Goal: Transaction & Acquisition: Book appointment/travel/reservation

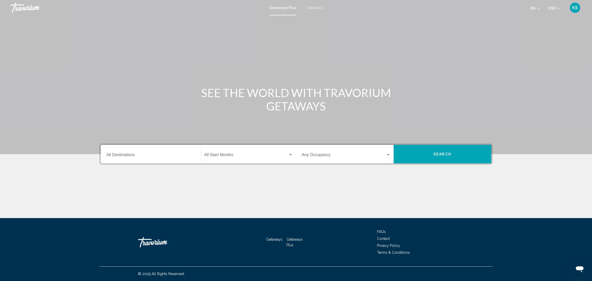
click at [142, 156] on input "Destination All Destinations" at bounding box center [150, 156] width 89 height 5
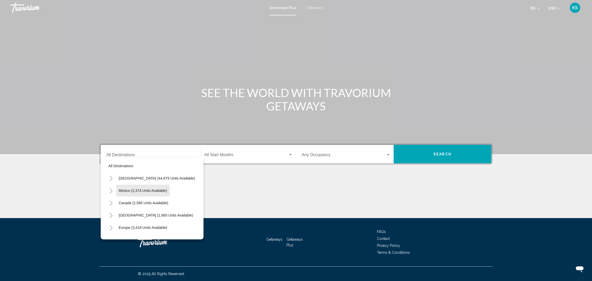
click at [152, 196] on button "Mexico (2,374 units available)" at bounding box center [142, 191] width 53 height 12
type input "**********"
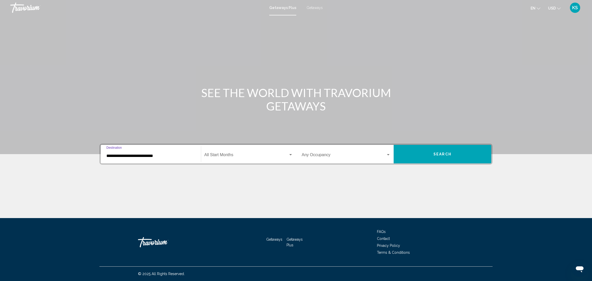
click at [233, 150] on div "Start Month All Start Months" at bounding box center [248, 154] width 89 height 16
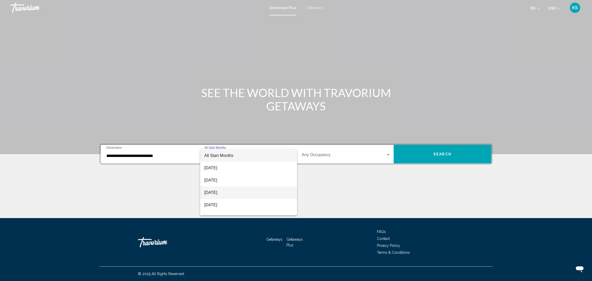
click at [224, 192] on span "[DATE]" at bounding box center [248, 193] width 89 height 12
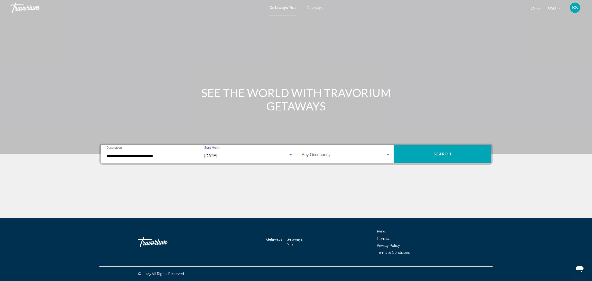
click at [342, 155] on span "Search widget" at bounding box center [344, 156] width 84 height 5
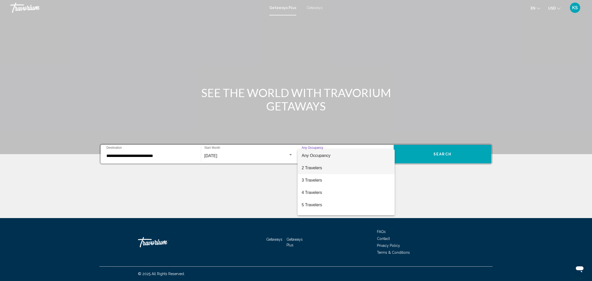
click at [333, 171] on span "2 Travelers" at bounding box center [346, 168] width 89 height 12
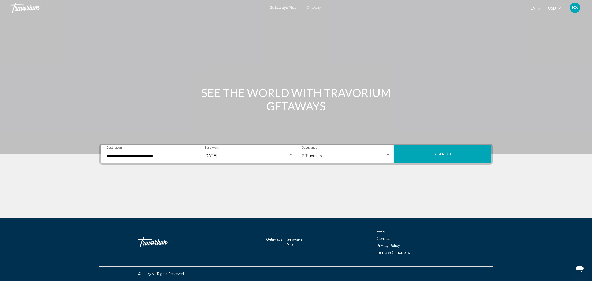
click at [557, 5] on button "USD USD ($) MXN (Mex$) CAD (Can$) GBP (£) EUR (€) AUD (A$) NZD (NZ$) CNY (CN¥)" at bounding box center [554, 7] width 13 height 7
click at [543, 32] on button "CAD (Can$)" at bounding box center [544, 34] width 26 height 7
click at [453, 157] on button "Search" at bounding box center [443, 154] width 98 height 19
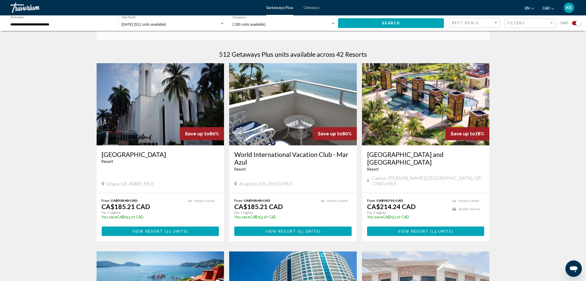
scroll to position [154, 0]
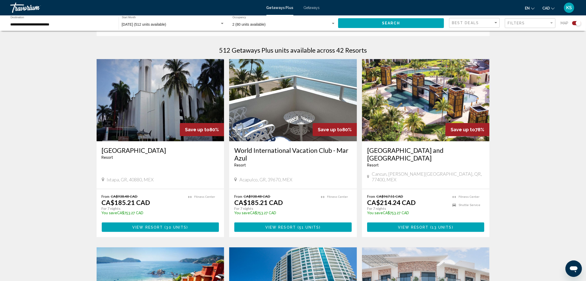
click at [280, 225] on span "View Resort" at bounding box center [281, 227] width 31 height 4
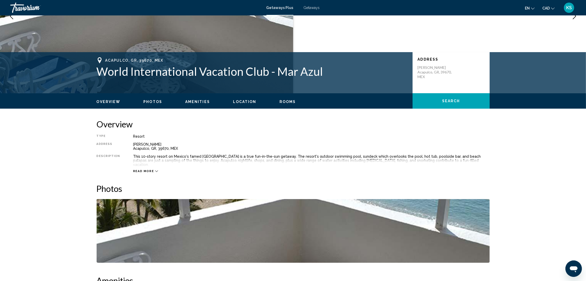
scroll to position [77, 0]
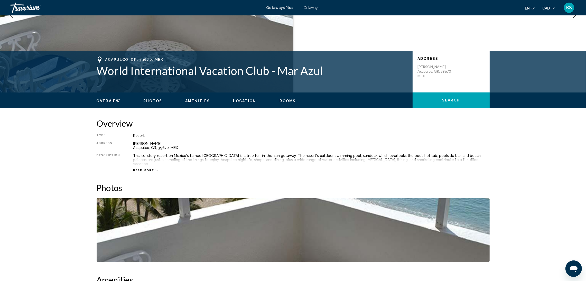
click at [155, 169] on icon "Main content" at bounding box center [156, 170] width 3 height 3
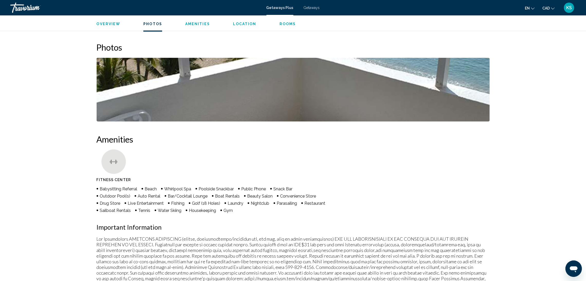
scroll to position [231, 0]
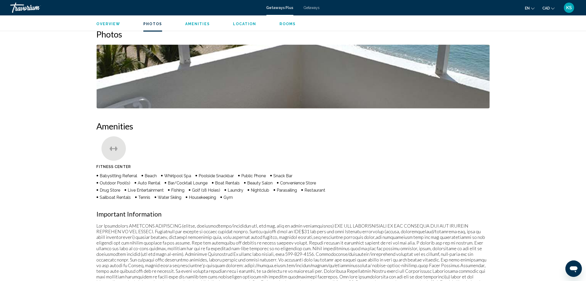
click at [268, 62] on img "Open full-screen image slider" at bounding box center [293, 77] width 393 height 64
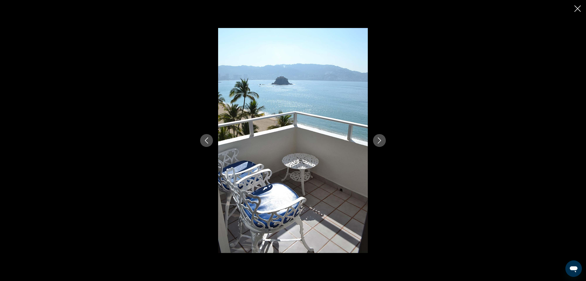
click at [377, 141] on icon "Next image" at bounding box center [380, 141] width 6 height 6
click at [378, 141] on icon "Next image" at bounding box center [380, 141] width 6 height 6
click at [574, 7] on div "Main content" at bounding box center [293, 140] width 586 height 281
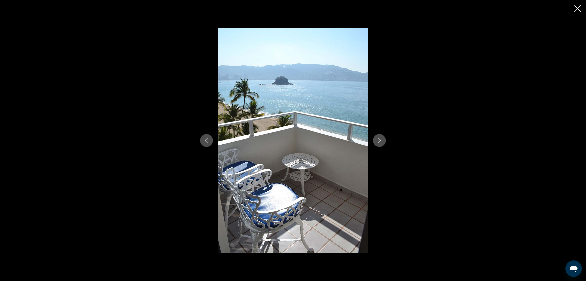
click at [577, 8] on icon "Close slideshow" at bounding box center [578, 8] width 6 height 6
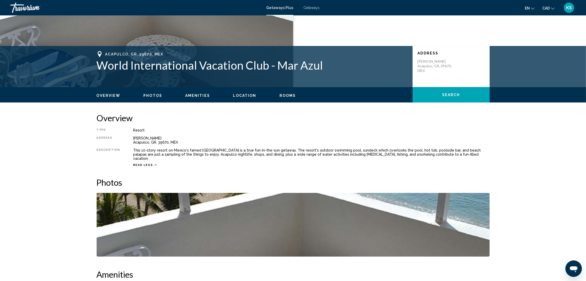
scroll to position [0, 0]
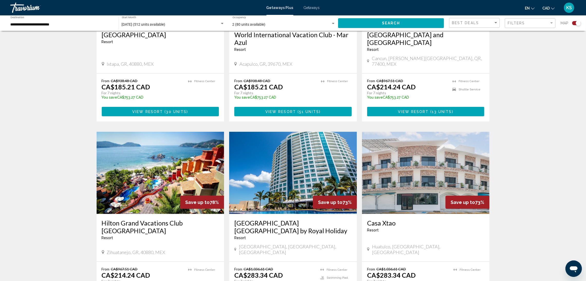
scroll to position [308, 0]
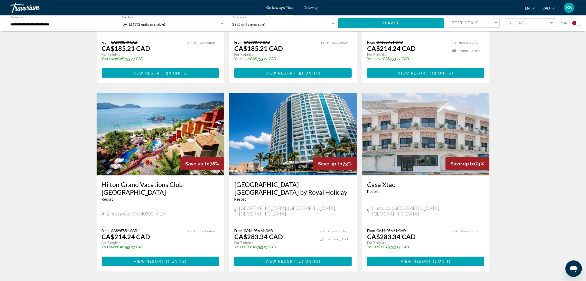
click at [157, 257] on button "View Resort ( 2 units )" at bounding box center [160, 262] width 117 height 10
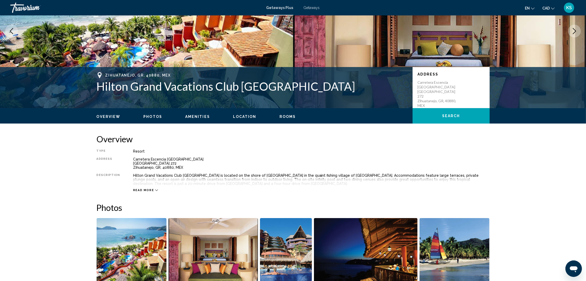
scroll to position [154, 0]
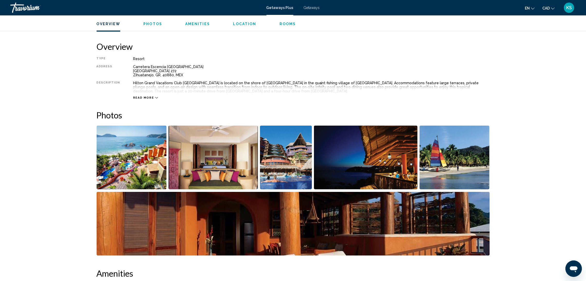
click at [129, 162] on img "Open full-screen image slider" at bounding box center [132, 158] width 70 height 64
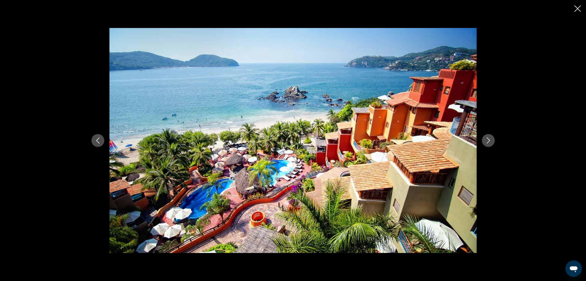
click at [489, 138] on icon "Next image" at bounding box center [489, 141] width 6 height 6
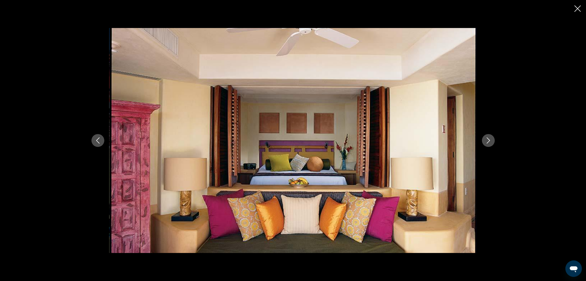
click at [489, 138] on icon "Next image" at bounding box center [489, 141] width 6 height 6
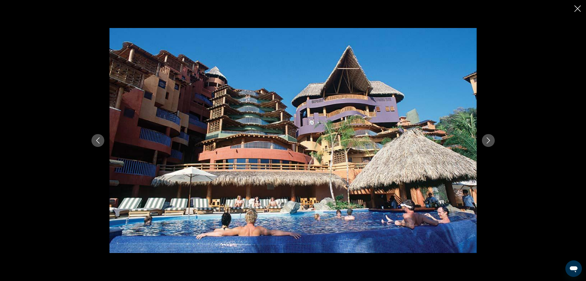
click at [489, 138] on icon "Next image" at bounding box center [489, 141] width 6 height 6
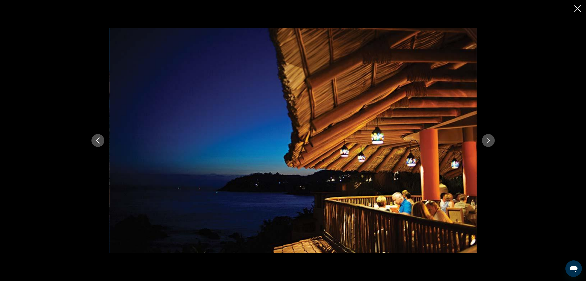
click at [489, 138] on icon "Next image" at bounding box center [489, 141] width 6 height 6
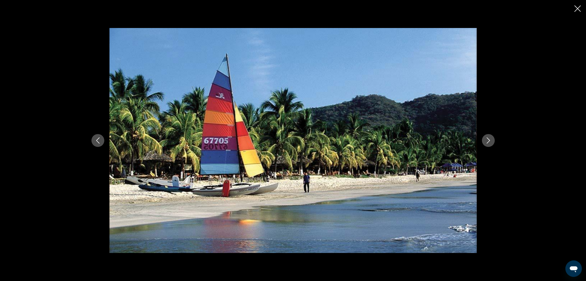
click at [489, 138] on icon "Next image" at bounding box center [489, 141] width 6 height 6
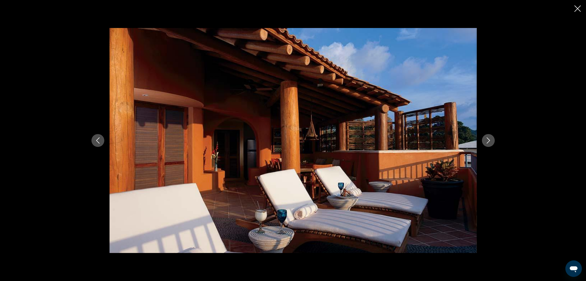
click at [489, 138] on icon "Next image" at bounding box center [489, 141] width 6 height 6
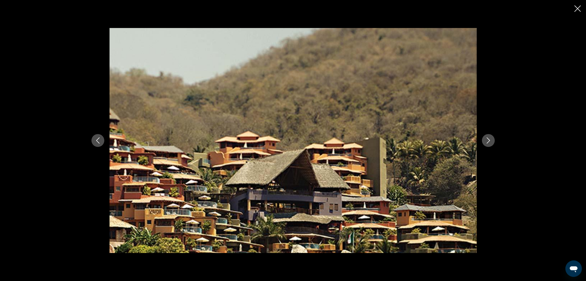
click at [489, 138] on icon "Next image" at bounding box center [489, 141] width 6 height 6
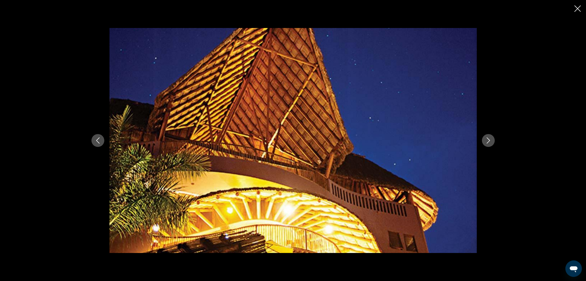
click at [489, 138] on icon "Next image" at bounding box center [489, 141] width 6 height 6
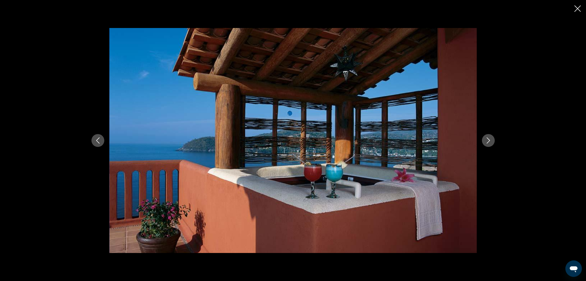
click at [489, 138] on icon "Next image" at bounding box center [489, 141] width 6 height 6
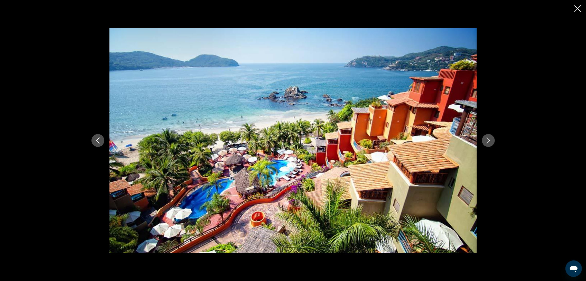
click at [579, 5] on button "Close slideshow" at bounding box center [578, 9] width 6 height 8
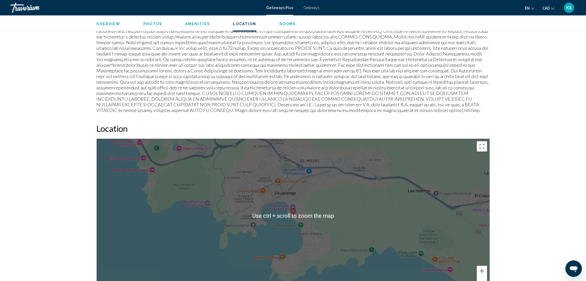
scroll to position [615, 0]
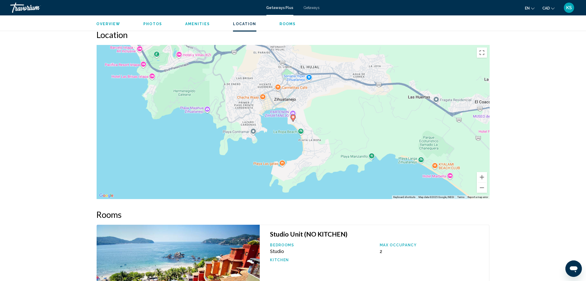
click at [316, 123] on div "To activate drag with keyboard, press Alt + Enter. Once in keyboard drag state,…" at bounding box center [293, 122] width 393 height 154
click at [482, 188] on button "Zoom out" at bounding box center [482, 188] width 10 height 10
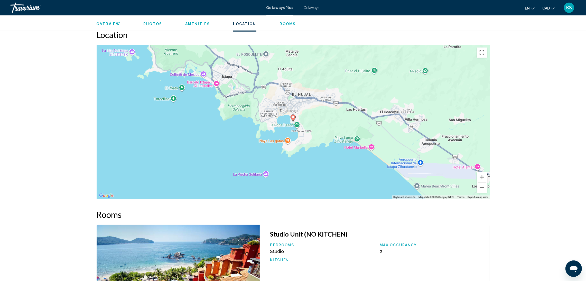
click at [482, 188] on button "Zoom out" at bounding box center [482, 188] width 10 height 10
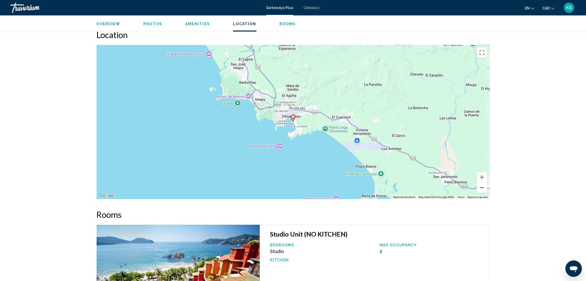
click at [482, 188] on button "Zoom out" at bounding box center [482, 188] width 10 height 10
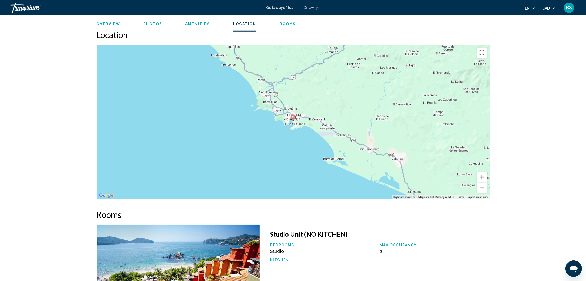
click at [481, 175] on button "Zoom in" at bounding box center [482, 177] width 10 height 10
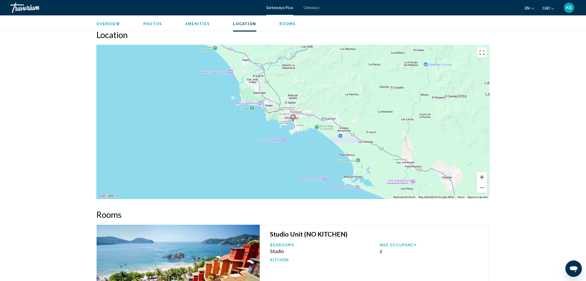
click at [481, 175] on button "Zoom in" at bounding box center [482, 177] width 10 height 10
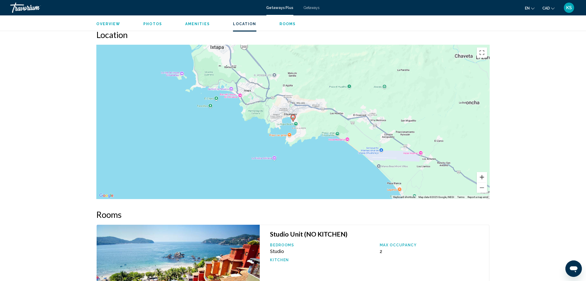
click at [481, 175] on button "Zoom in" at bounding box center [482, 177] width 10 height 10
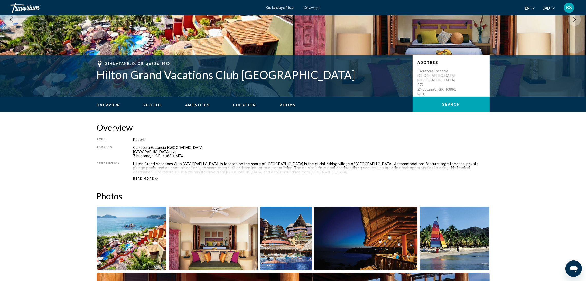
scroll to position [0, 0]
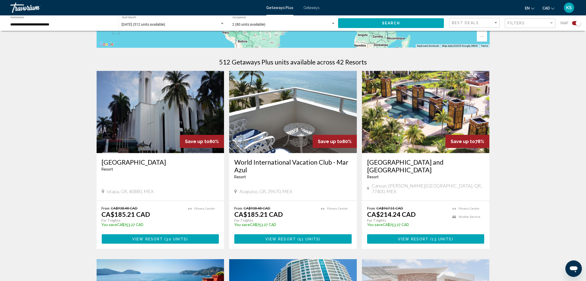
scroll to position [154, 0]
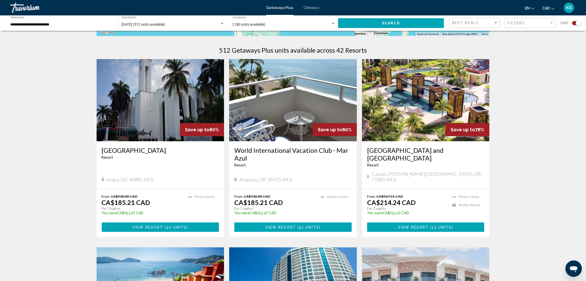
click at [450, 223] on button "View Resort ( 13 units )" at bounding box center [425, 228] width 117 height 10
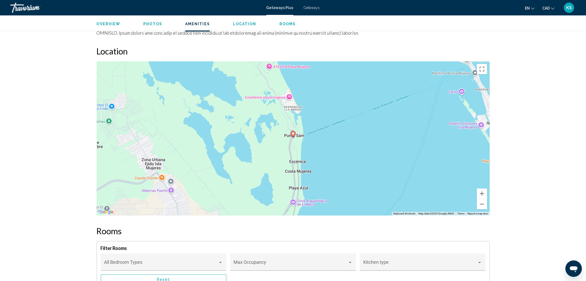
scroll to position [617, 0]
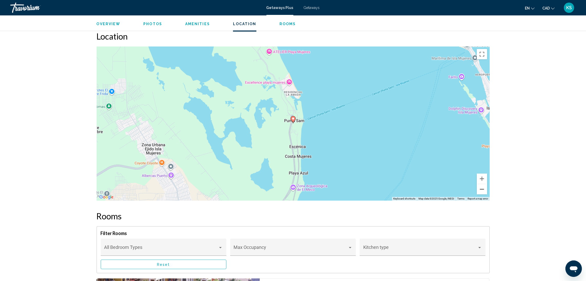
click at [483, 189] on button "Zoom out" at bounding box center [482, 189] width 10 height 10
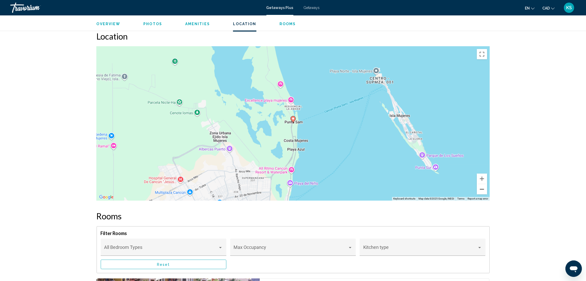
click at [483, 189] on button "Zoom out" at bounding box center [482, 189] width 10 height 10
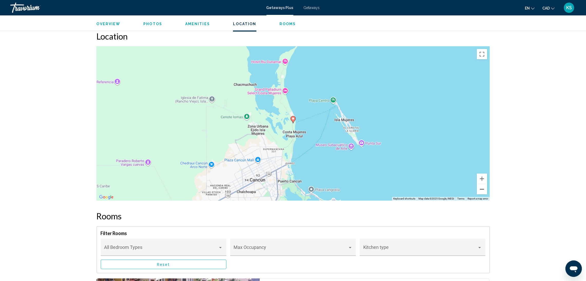
click at [483, 189] on button "Zoom out" at bounding box center [482, 189] width 10 height 10
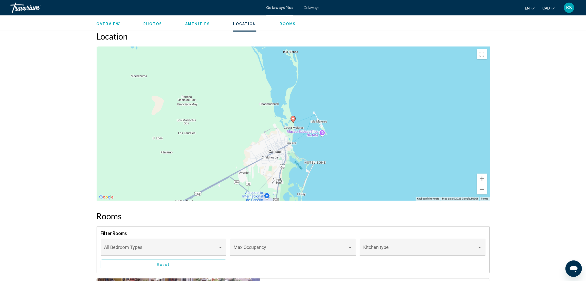
click at [484, 189] on button "Zoom out" at bounding box center [482, 189] width 10 height 10
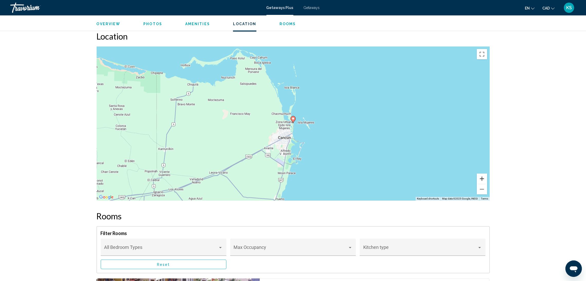
click at [481, 179] on button "Zoom in" at bounding box center [482, 179] width 10 height 10
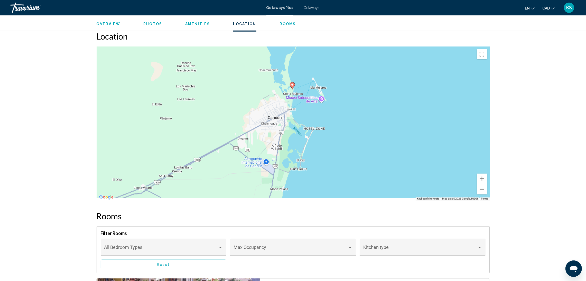
drag, startPoint x: 334, startPoint y: 174, endPoint x: 334, endPoint y: 140, distance: 34.4
click at [334, 140] on div "To activate drag with keyboard, press Alt + Enter. Once in keyboard drag state,…" at bounding box center [293, 124] width 393 height 154
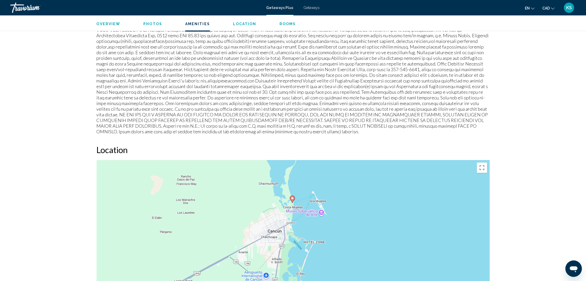
scroll to position [462, 0]
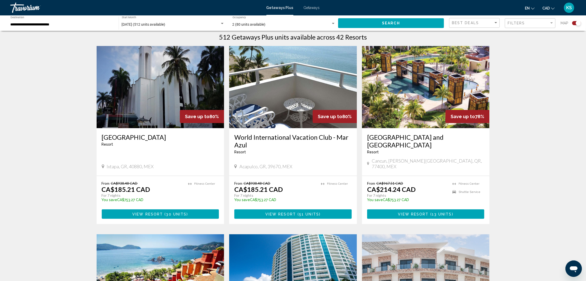
scroll to position [231, 0]
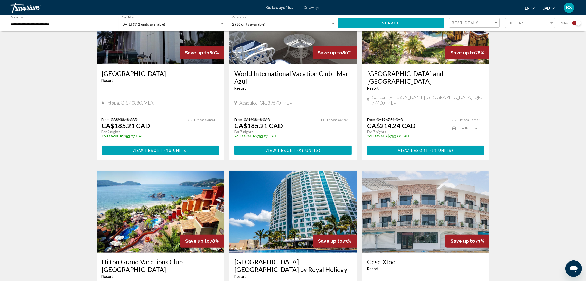
click at [437, 149] on span "13 units" at bounding box center [442, 151] width 20 height 4
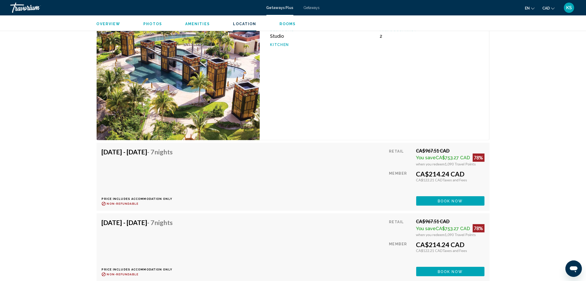
scroll to position [887, 0]
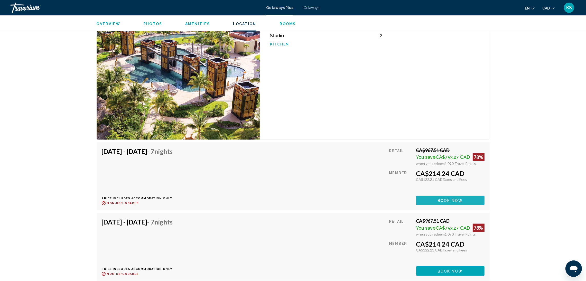
click at [445, 199] on span "Book now" at bounding box center [450, 201] width 25 height 4
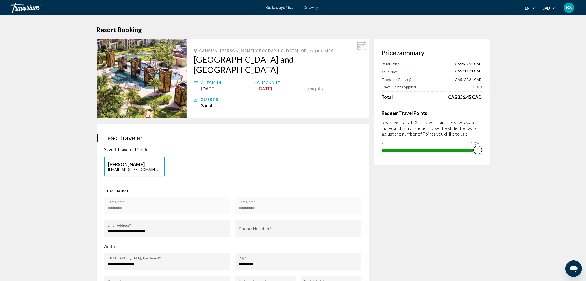
drag, startPoint x: 478, startPoint y: 148, endPoint x: 483, endPoint y: 148, distance: 5.7
click at [483, 148] on div "Price Summary Retail Price CA$967.51 CAD Your Price CA$214.24 CAD Taxes and Fee…" at bounding box center [432, 102] width 116 height 126
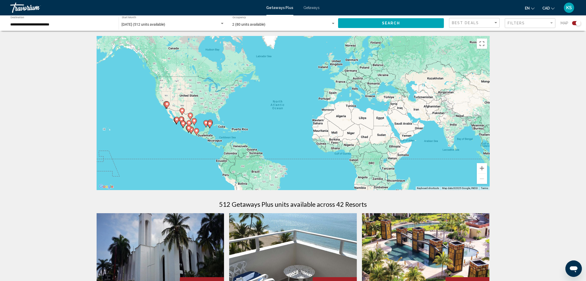
click at [128, 23] on span "[DATE] (512 units available)" at bounding box center [144, 24] width 44 height 4
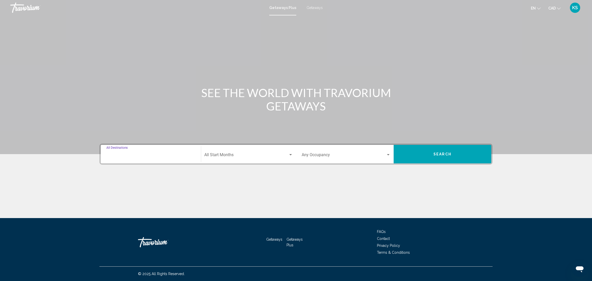
click at [168, 156] on input "Destination All Destinations" at bounding box center [150, 156] width 89 height 5
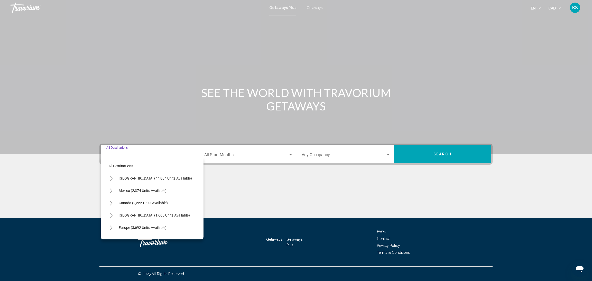
click at [150, 197] on button "Canada (2,566 units available)" at bounding box center [143, 203] width 54 height 12
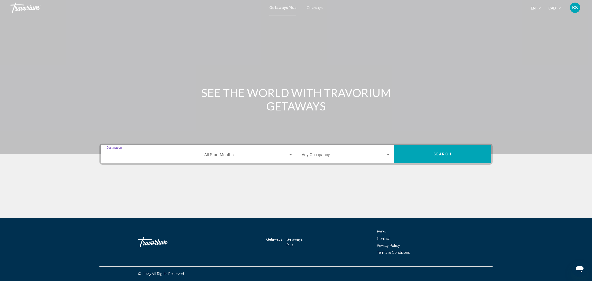
type input "**********"
click at [218, 154] on span "Search widget" at bounding box center [246, 156] width 84 height 5
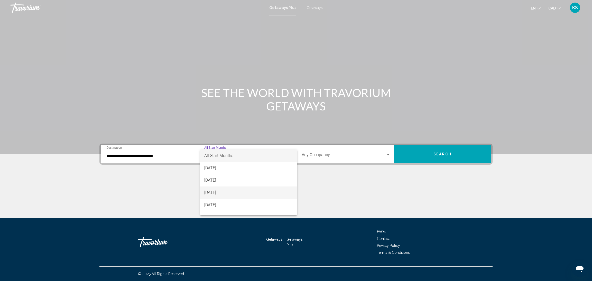
click at [236, 190] on span "[DATE]" at bounding box center [248, 193] width 89 height 12
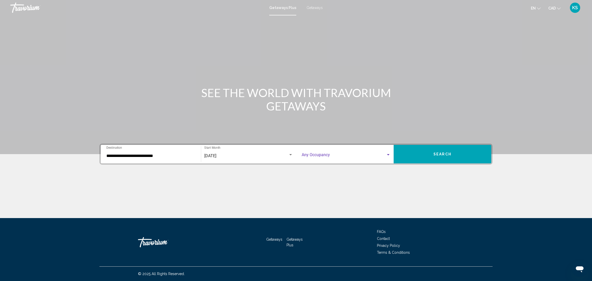
click at [348, 156] on span "Search widget" at bounding box center [344, 156] width 84 height 5
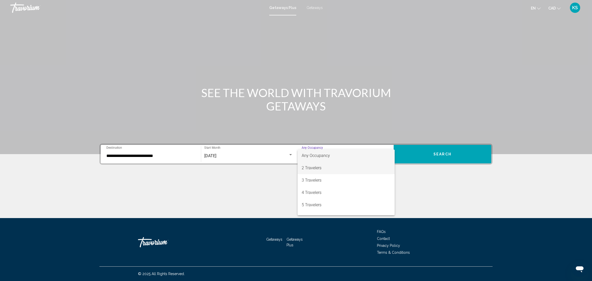
click at [329, 169] on span "2 Travelers" at bounding box center [346, 168] width 89 height 12
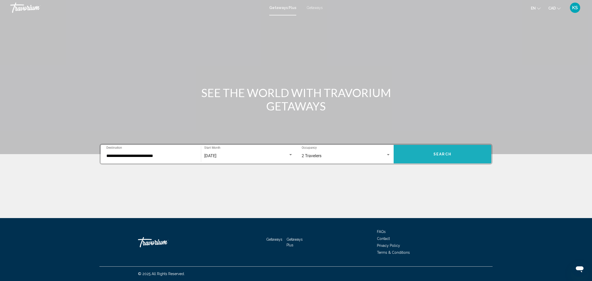
click at [439, 150] on button "Search" at bounding box center [443, 154] width 98 height 19
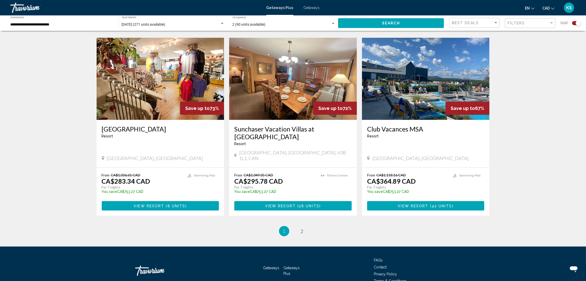
scroll to position [724, 0]
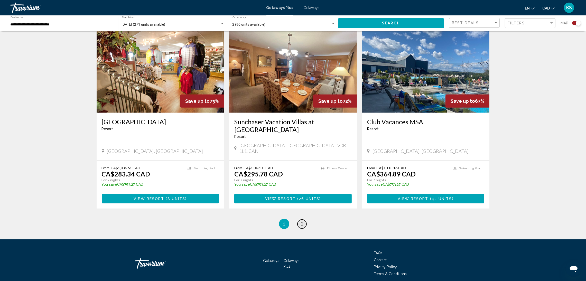
click at [303, 221] on span "2" at bounding box center [302, 224] width 3 height 6
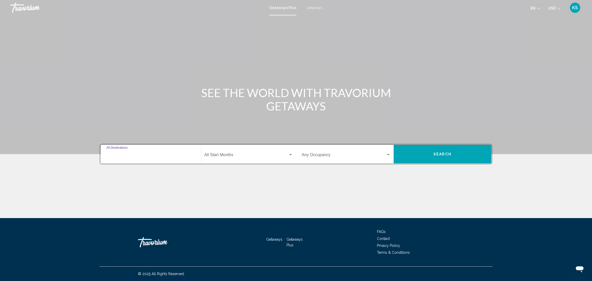
click at [135, 154] on input "Destination All Destinations" at bounding box center [150, 156] width 89 height 5
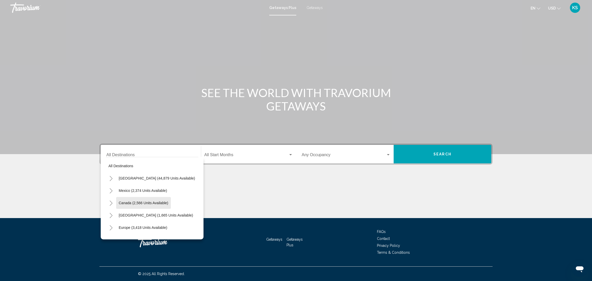
click at [139, 201] on span "Canada (2,566 units available)" at bounding box center [144, 203] width 50 height 4
type input "**********"
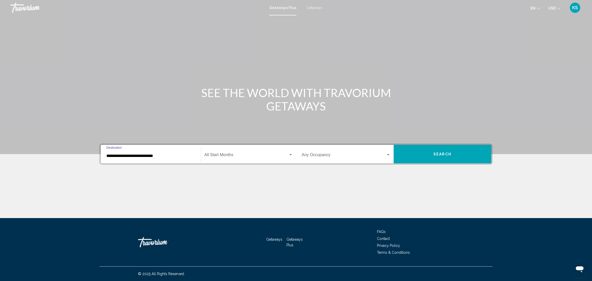
click at [246, 153] on div "Start Month All Start Months" at bounding box center [248, 154] width 89 height 16
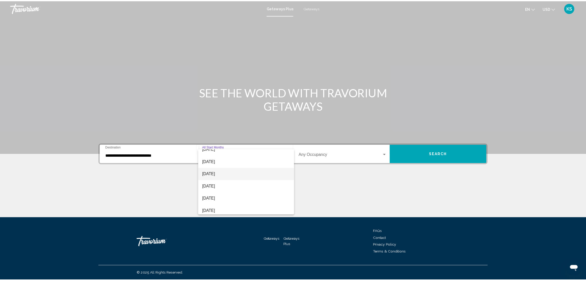
scroll to position [30, 0]
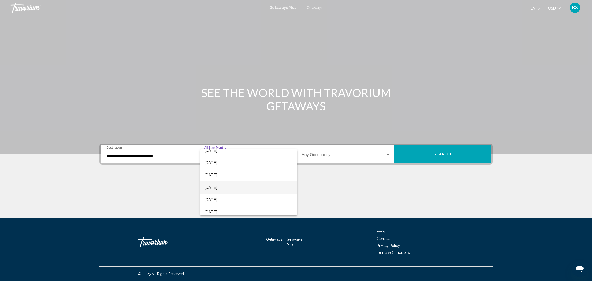
click at [234, 184] on span "[DATE]" at bounding box center [248, 187] width 89 height 12
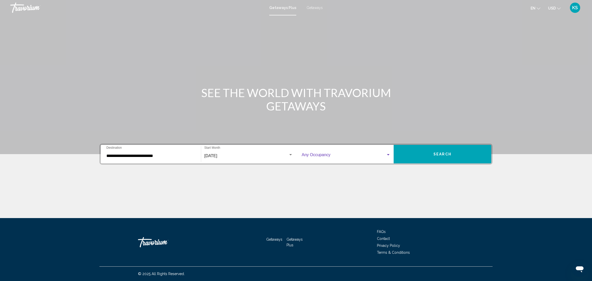
click at [328, 155] on span "Search widget" at bounding box center [344, 156] width 84 height 5
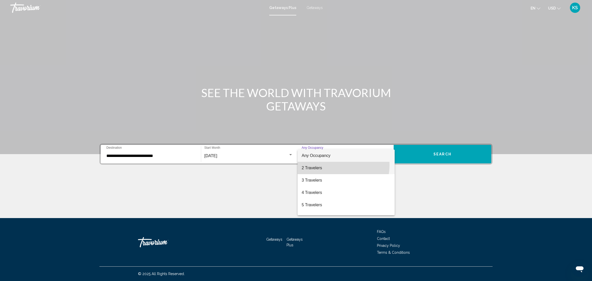
click at [324, 164] on span "2 Travelers" at bounding box center [346, 168] width 89 height 12
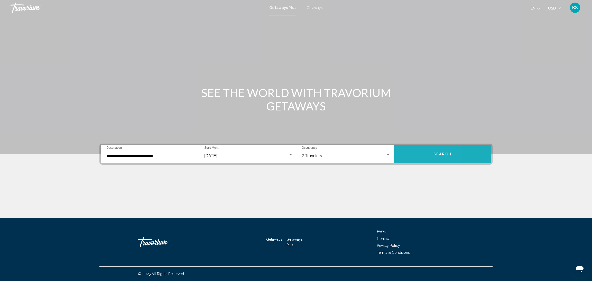
click at [412, 160] on button "Search" at bounding box center [443, 154] width 98 height 19
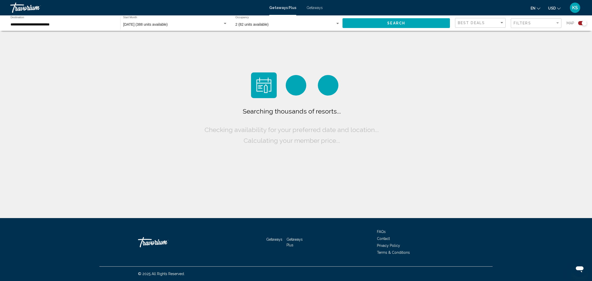
click at [556, 6] on button "USD USD ($) MXN (Mex$) CAD (Can$) GBP (£) EUR (€) AUD (A$) NZD (NZ$) CNY (CN¥)" at bounding box center [554, 7] width 13 height 7
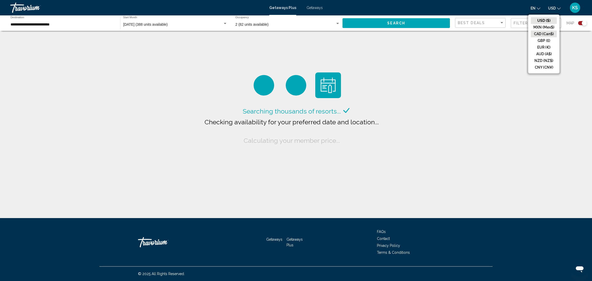
click at [545, 33] on button "CAD (Can$)" at bounding box center [544, 34] width 26 height 7
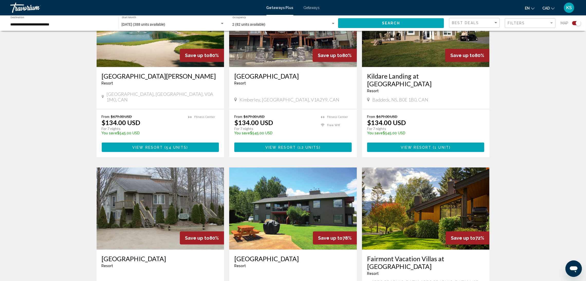
scroll to position [231, 0]
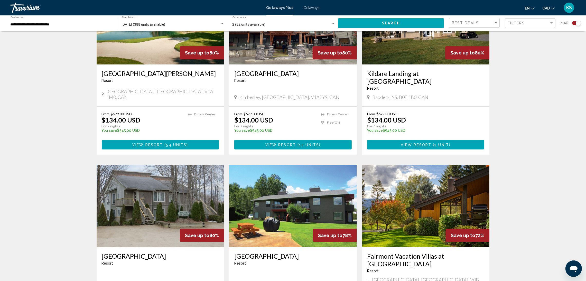
click at [306, 143] on span "12 units" at bounding box center [309, 145] width 20 height 4
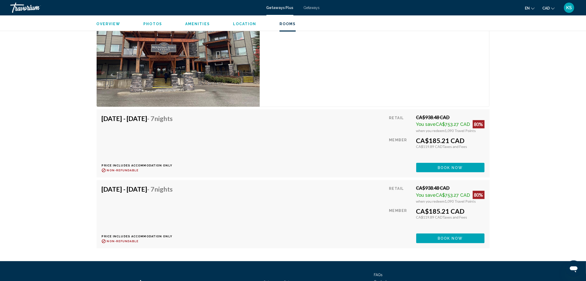
scroll to position [848, 0]
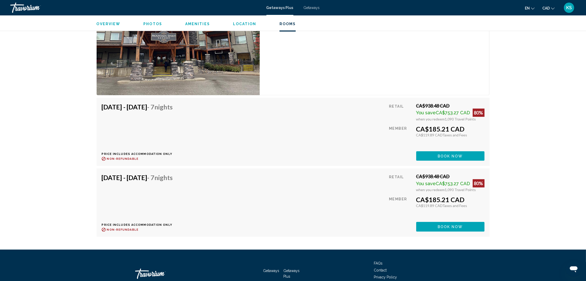
click at [453, 158] on span "Book now" at bounding box center [450, 156] width 25 height 4
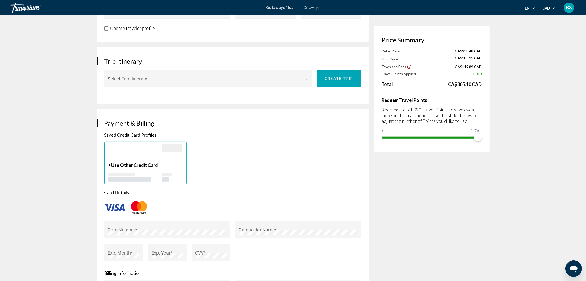
scroll to position [347, 0]
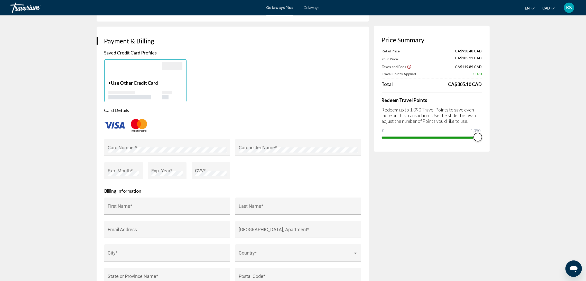
drag, startPoint x: 478, startPoint y: 135, endPoint x: 504, endPoint y: 130, distance: 26.5
click at [502, 131] on appexchange-booking "**********" at bounding box center [293, 183] width 586 height 1029
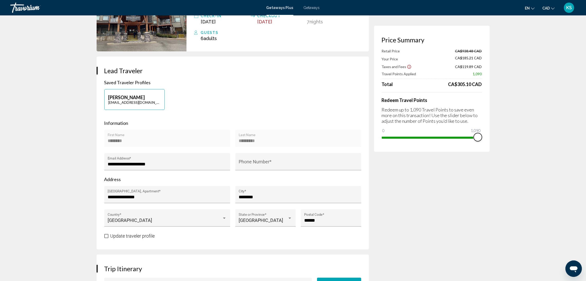
scroll to position [0, 0]
